Goal: Information Seeking & Learning: Check status

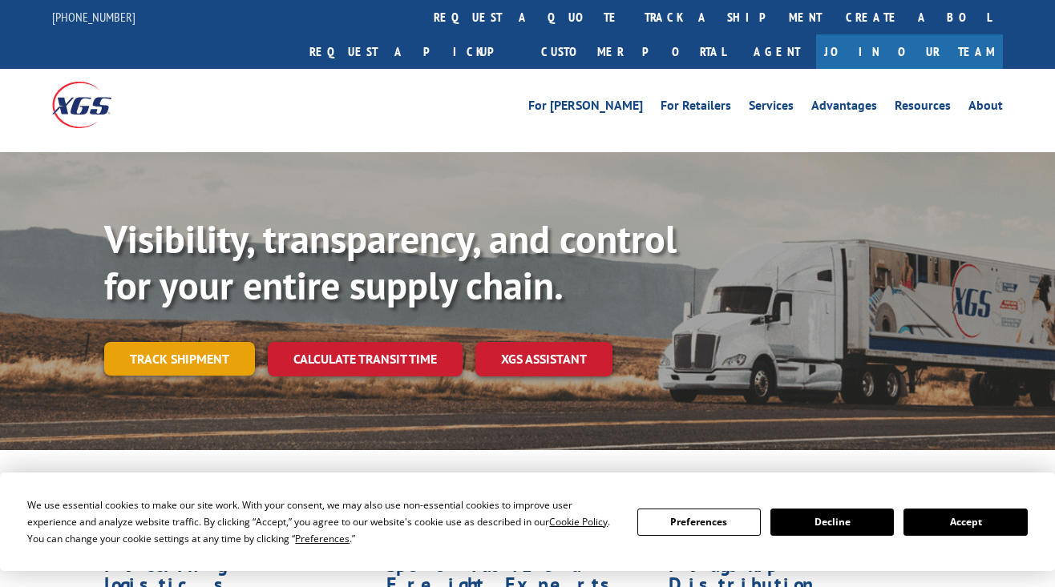
click at [231, 342] on link "Track shipment" at bounding box center [179, 359] width 151 height 34
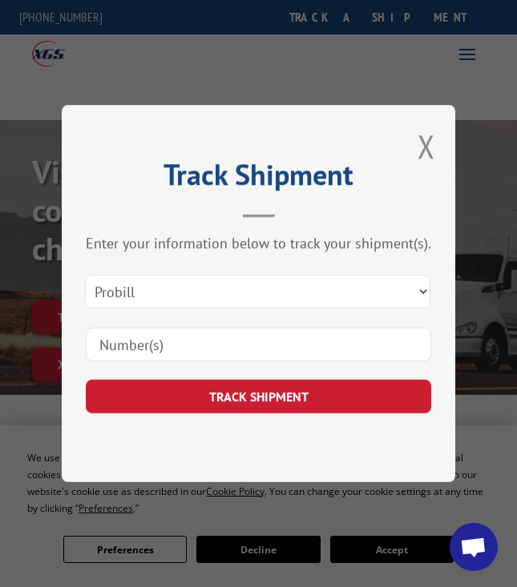
click at [253, 318] on div "Select category... Probill BOL PO" at bounding box center [258, 318] width 345 height 106
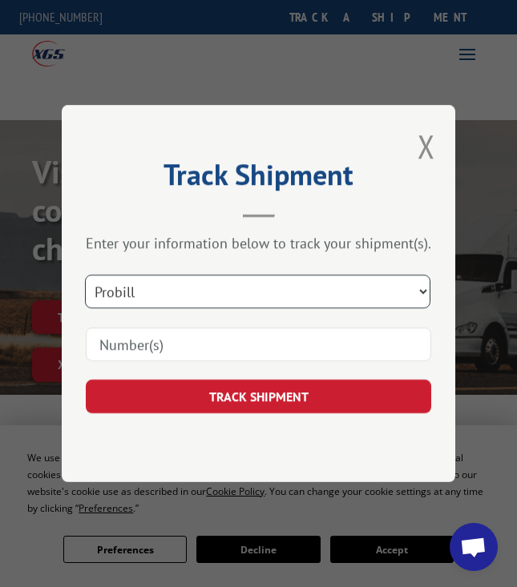
drag, startPoint x: 248, startPoint y: 318, endPoint x: 229, endPoint y: 324, distance: 20.0
click at [248, 309] on select "Select category... Probill BOL PO" at bounding box center [257, 292] width 345 height 34
select select "bol"
click at [104, 301] on select "Select category... Probill BOL PO" at bounding box center [257, 292] width 345 height 34
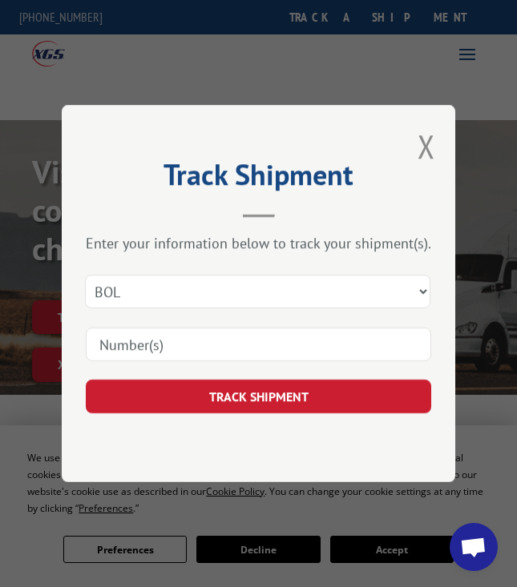
click at [340, 328] on input at bounding box center [258, 345] width 345 height 34
type input "2873110"
click button "TRACK SHIPMENT" at bounding box center [258, 397] width 345 height 34
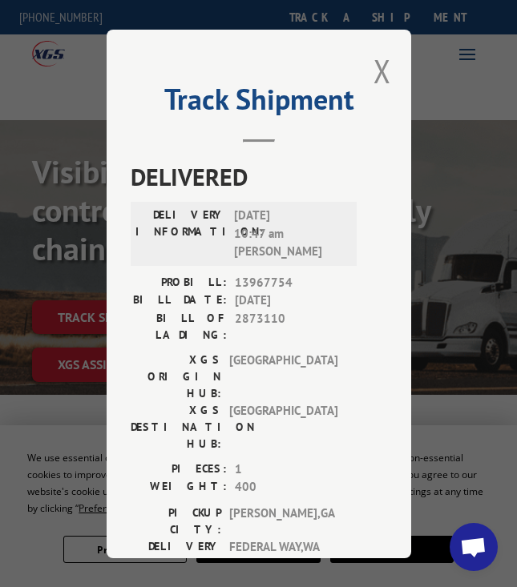
click at [391, 63] on button "Close modal" at bounding box center [382, 71] width 18 height 42
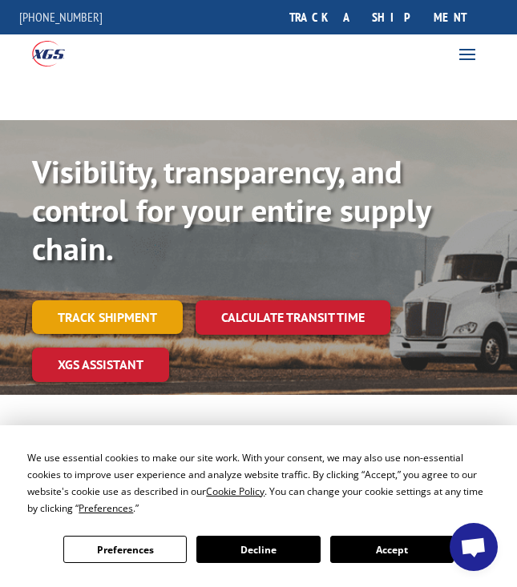
click at [118, 314] on link "Track shipment" at bounding box center [107, 317] width 151 height 34
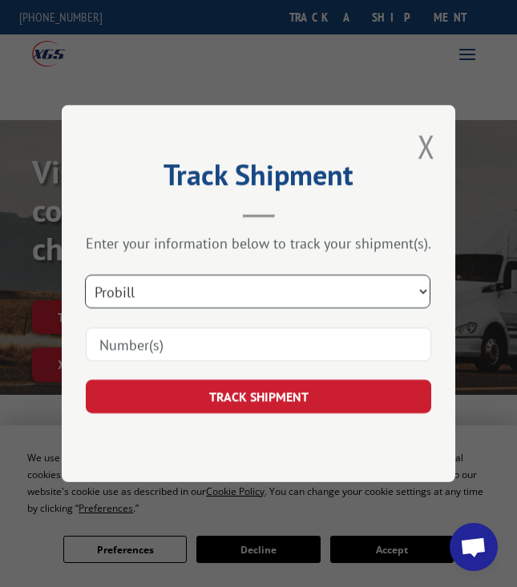
drag, startPoint x: 246, startPoint y: 319, endPoint x: 214, endPoint y: 329, distance: 33.7
click at [246, 309] on select "Select category... Probill BOL PO" at bounding box center [257, 292] width 345 height 34
select select "bol"
click at [104, 301] on select "Select category... Probill BOL PO" at bounding box center [257, 292] width 345 height 34
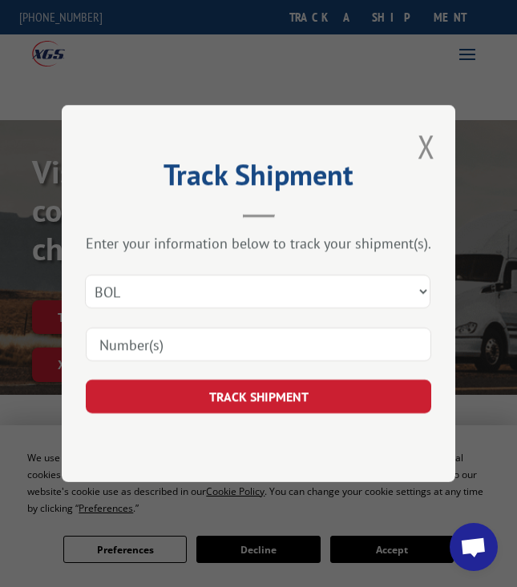
click at [341, 328] on input at bounding box center [258, 345] width 345 height 34
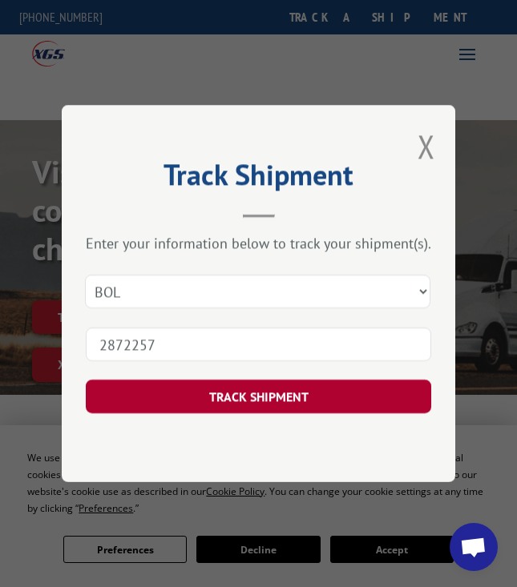
type input "2872257"
click at [280, 380] on button "TRACK SHIPMENT" at bounding box center [258, 397] width 345 height 34
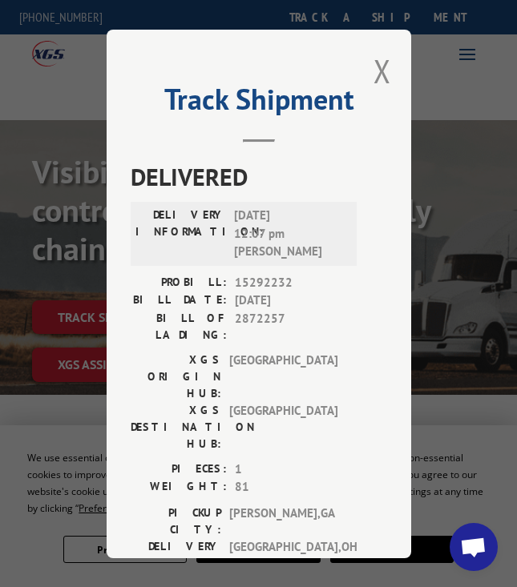
scroll to position [195, 0]
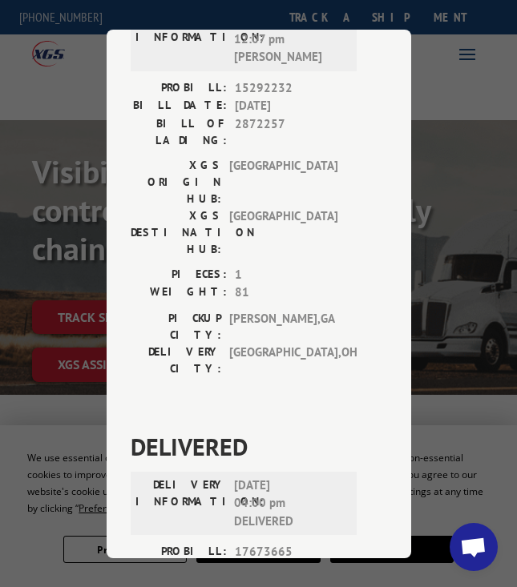
drag, startPoint x: 401, startPoint y: 146, endPoint x: 388, endPoint y: 130, distance: 20.5
click at [387, 309] on div "[GEOGRAPHIC_DATA]: [GEOGRAPHIC_DATA] , [GEOGRAPHIC_DATA]: [GEOGRAPHIC_DATA] , […" at bounding box center [259, 346] width 256 height 75
